Goal: Information Seeking & Learning: Learn about a topic

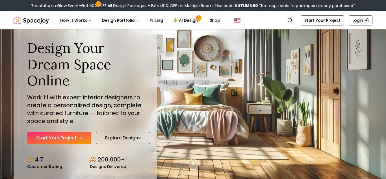
click at [71, 137] on link "Start Your Project" at bounding box center [59, 138] width 64 height 12
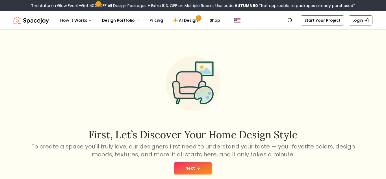
click at [202, 169] on button "Next" at bounding box center [193, 168] width 38 height 12
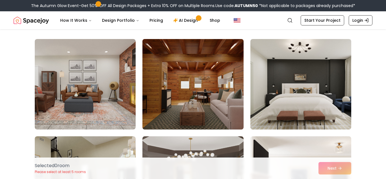
scroll to position [40, 0]
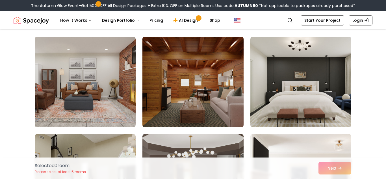
click at [216, 101] on img at bounding box center [193, 81] width 106 height 95
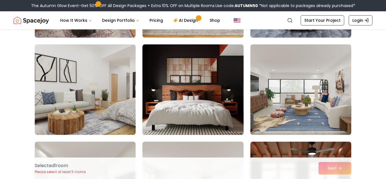
scroll to position [325, 0]
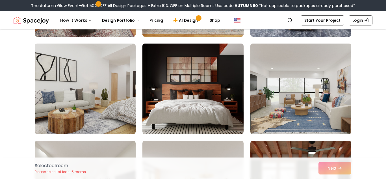
click at [301, 98] on img at bounding box center [301, 88] width 106 height 95
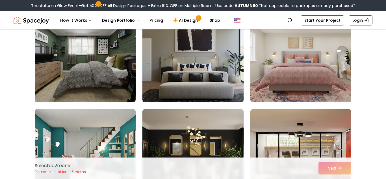
scroll to position [552, 0]
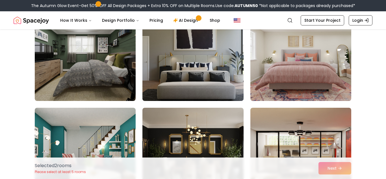
click at [191, 74] on img at bounding box center [193, 55] width 106 height 95
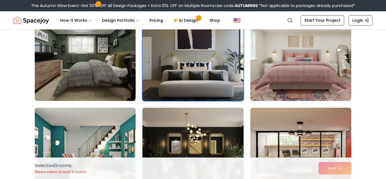
click at [203, 139] on img at bounding box center [193, 152] width 106 height 95
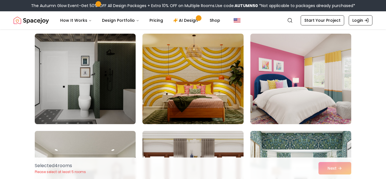
scroll to position [725, 0]
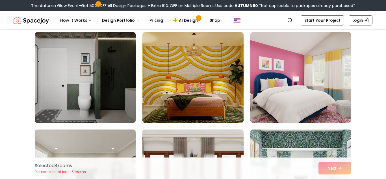
click at [122, 102] on img at bounding box center [85, 77] width 106 height 95
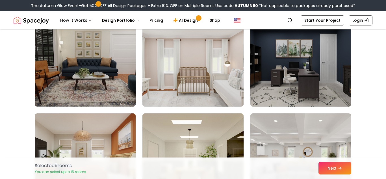
scroll to position [1227, 0]
click at [320, 21] on link "Start Your Project" at bounding box center [323, 20] width 44 height 10
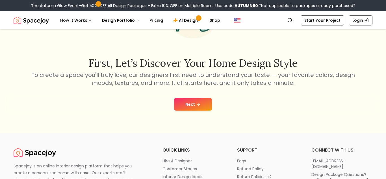
scroll to position [72, 0]
click at [195, 106] on button "Next" at bounding box center [193, 104] width 38 height 12
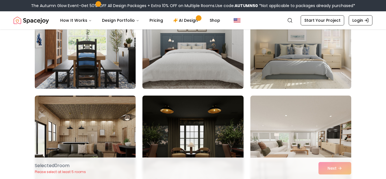
scroll to position [79, 0]
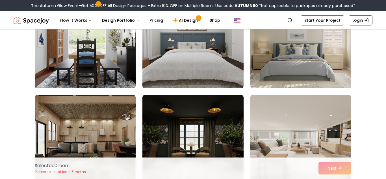
click at [298, 74] on img at bounding box center [301, 42] width 106 height 95
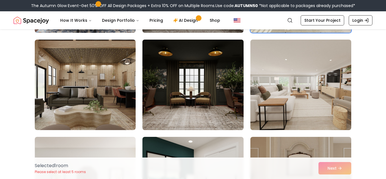
scroll to position [136, 0]
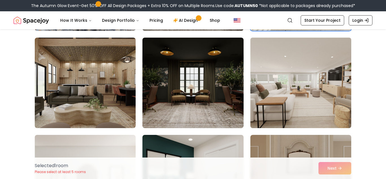
click at [292, 99] on img at bounding box center [301, 82] width 106 height 95
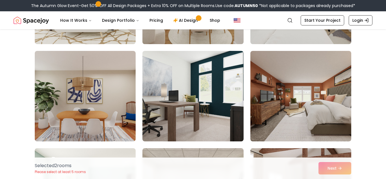
scroll to position [512, 0]
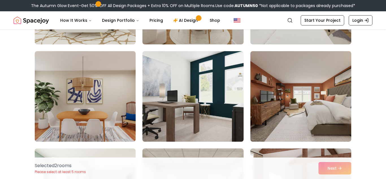
click at [182, 93] on img at bounding box center [193, 96] width 106 height 95
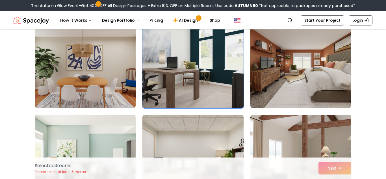
scroll to position [547, 0]
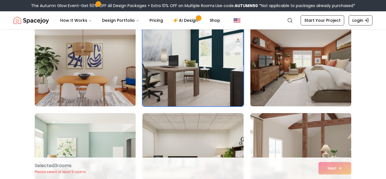
click at [270, 90] on img at bounding box center [301, 61] width 106 height 95
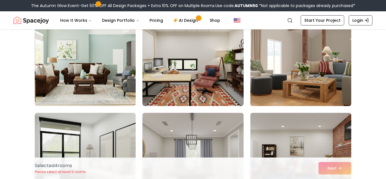
scroll to position [645, 0]
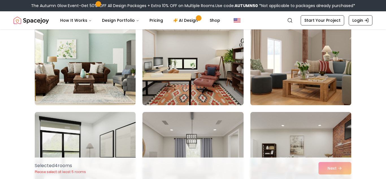
click at [283, 82] on img at bounding box center [301, 59] width 106 height 95
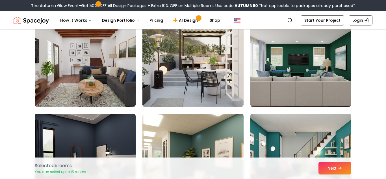
scroll to position [839, 0]
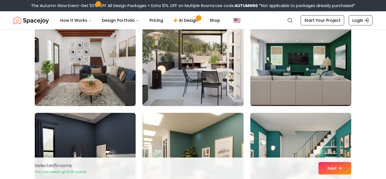
click at [201, 94] on img at bounding box center [193, 60] width 106 height 95
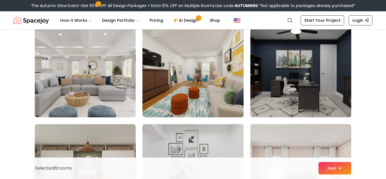
scroll to position [1406, 0]
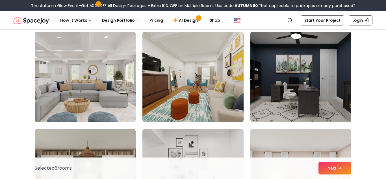
click at [121, 97] on img at bounding box center [85, 76] width 106 height 95
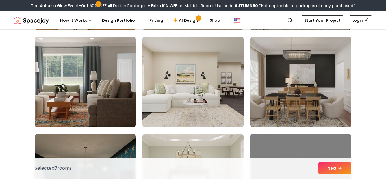
scroll to position [2179, 0]
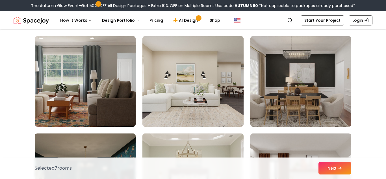
click at [165, 111] on img at bounding box center [192, 81] width 101 height 90
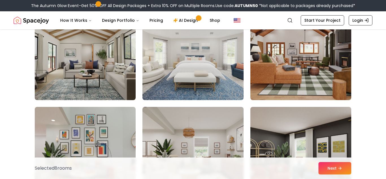
scroll to position [2693, 0]
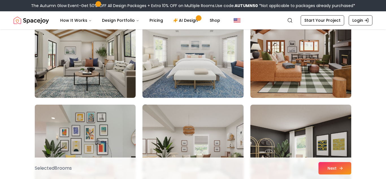
click at [345, 172] on button "Next" at bounding box center [334, 168] width 33 height 12
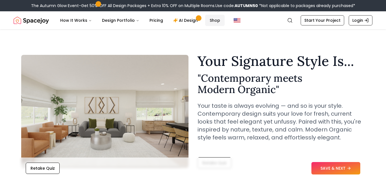
click at [213, 22] on link "Shop" at bounding box center [214, 20] width 19 height 11
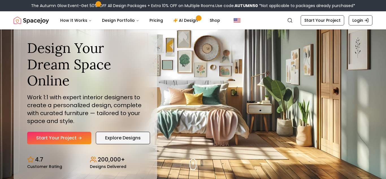
click at [125, 139] on link "Explore Designs" at bounding box center [123, 138] width 54 height 12
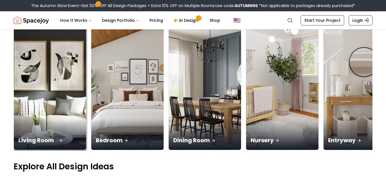
click at [42, 119] on div "Living Room" at bounding box center [50, 134] width 72 height 32
